Goal: Information Seeking & Learning: Learn about a topic

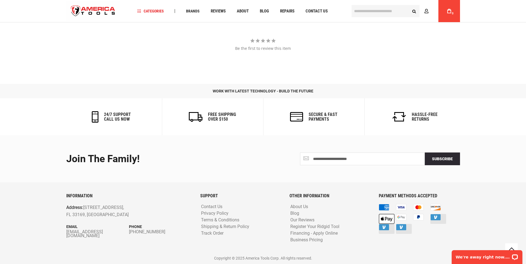
scroll to position [475, 0]
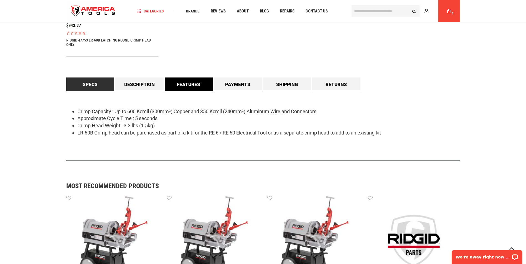
click at [186, 84] on link "Features" at bounding box center [189, 85] width 48 height 14
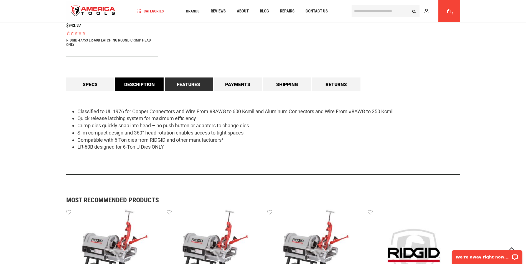
click at [148, 84] on link "Description" at bounding box center [139, 85] width 48 height 14
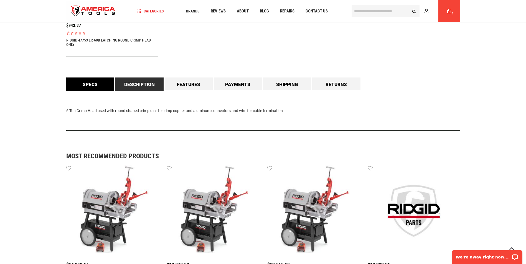
click at [99, 85] on link "Specs" at bounding box center [90, 85] width 48 height 14
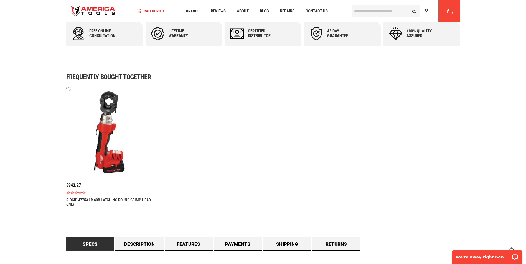
scroll to position [226, 0]
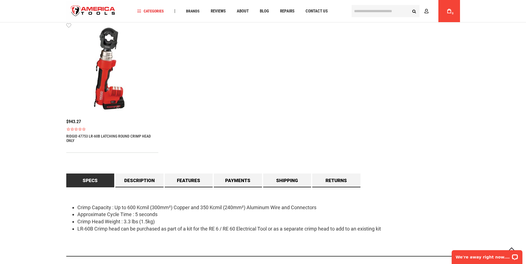
scroll to position [388, 0]
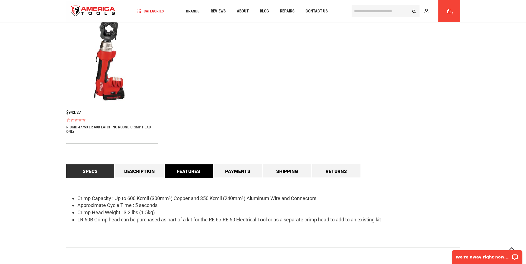
click at [190, 175] on link "Features" at bounding box center [189, 172] width 48 height 14
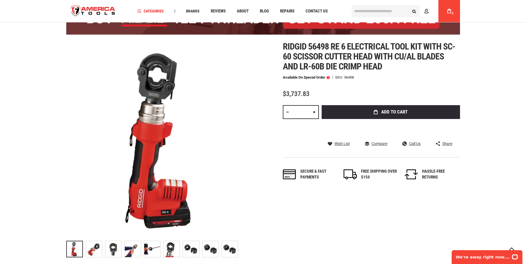
scroll to position [55, 0]
